Goal: Information Seeking & Learning: Learn about a topic

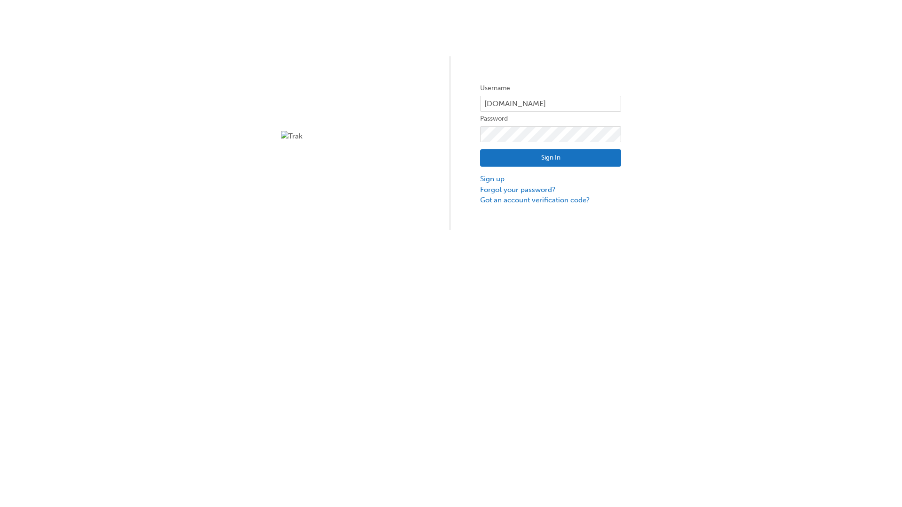
type input "test.e2e.user14"
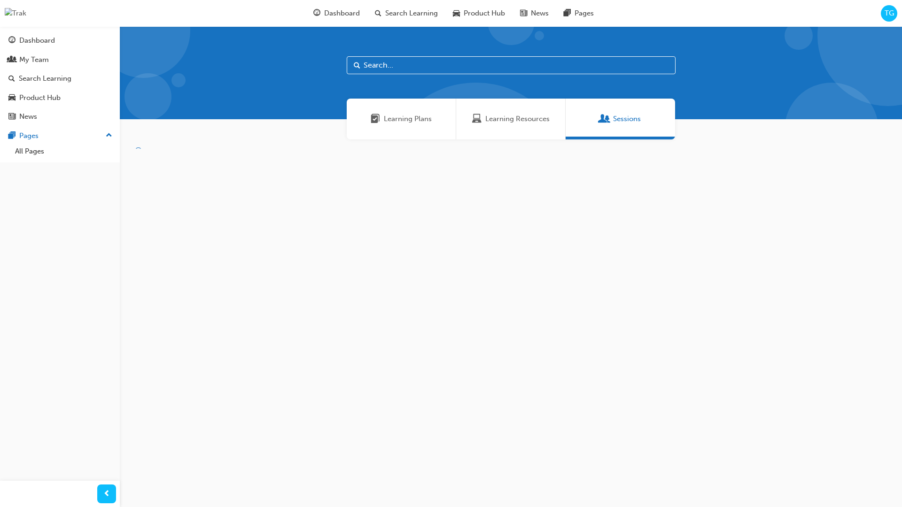
scroll to position [30, 0]
